Goal: Task Accomplishment & Management: Use online tool/utility

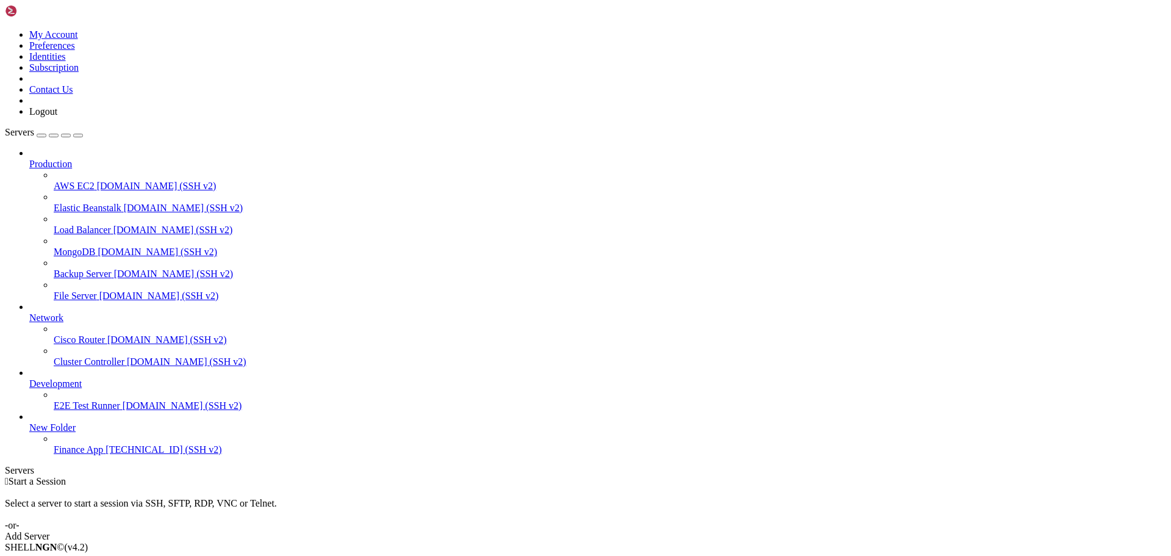
click at [71, 454] on span "Finance App" at bounding box center [78, 449] width 49 height 10
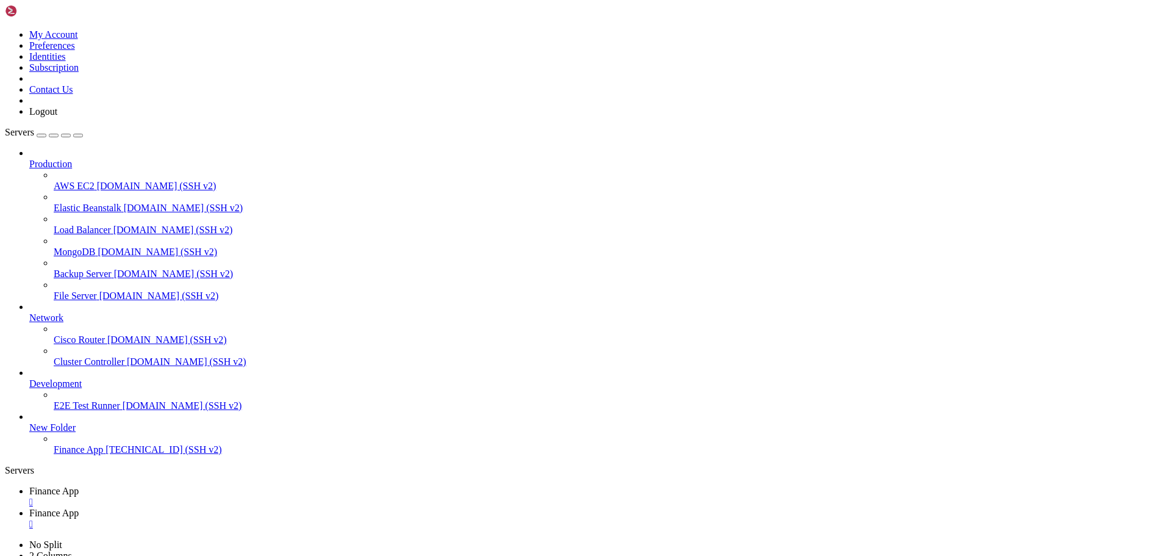
type input "/home/ubuntu/financeapp"
click at [207, 485] on link "Finance App " at bounding box center [597, 496] width 1137 height 22
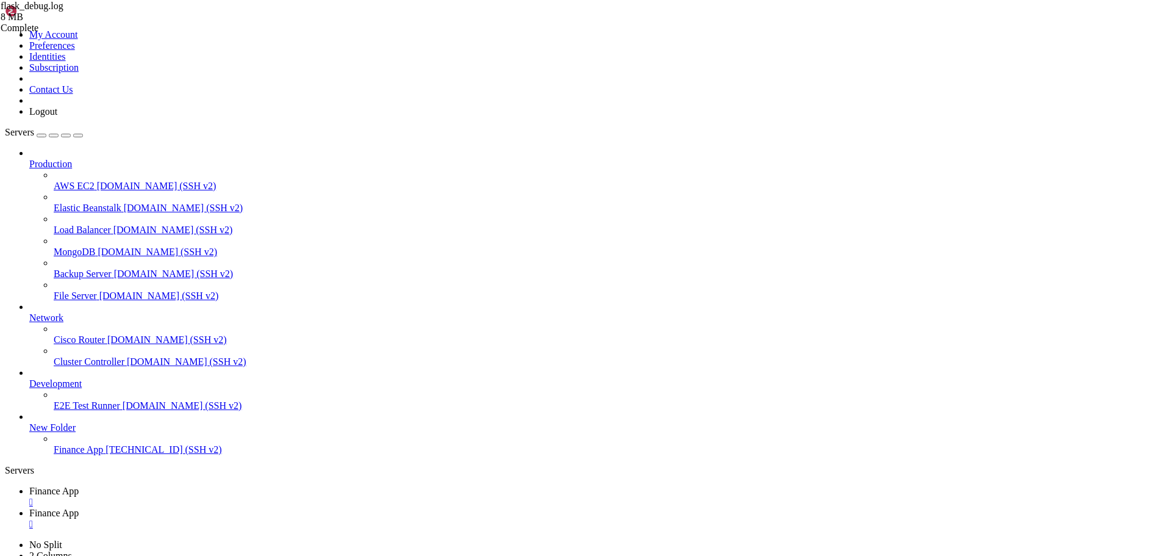
scroll to position [581, 0]
